Goal: Task Accomplishment & Management: Use online tool/utility

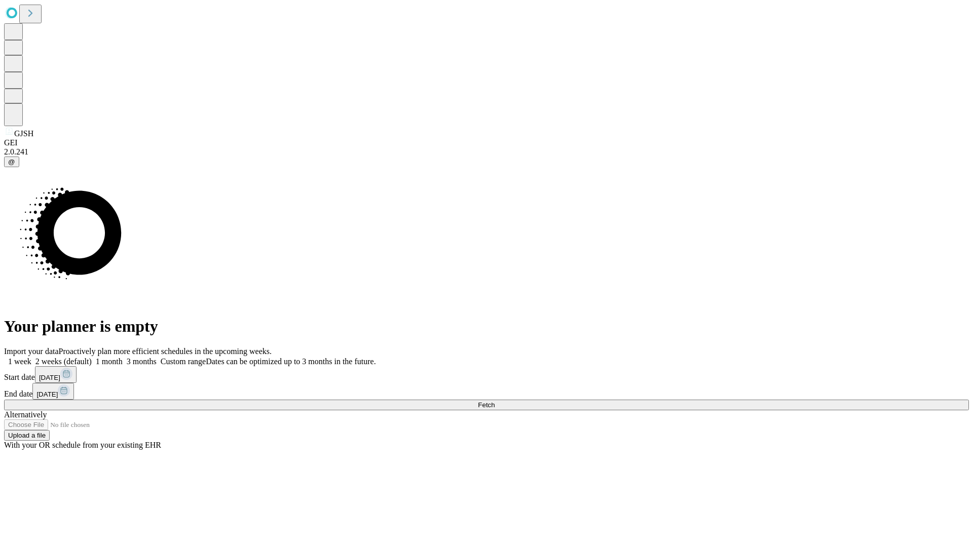
click at [495, 401] on span "Fetch" at bounding box center [486, 405] width 17 height 8
